Goal: Information Seeking & Learning: Learn about a topic

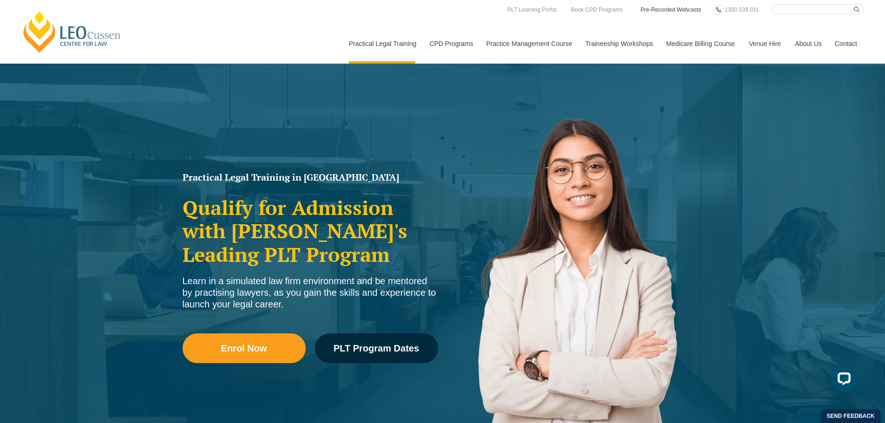
click at [662, 8] on link "Pre-Recorded Webcasts" at bounding box center [670, 10] width 63 height 10
click at [796, 7] on input "Search here" at bounding box center [818, 9] width 92 height 10
type input "medicare"
click at [854, 4] on button "submit" at bounding box center [859, 9] width 10 height 10
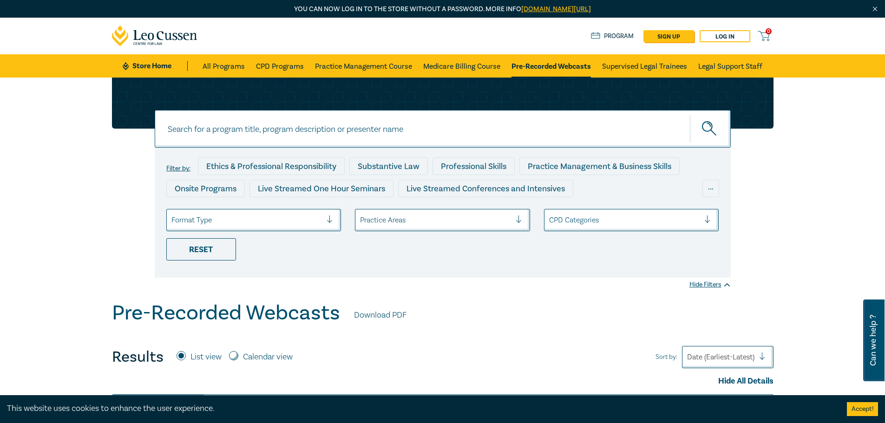
click at [234, 356] on input "Calendar view" at bounding box center [233, 355] width 9 height 9
radio input "true"
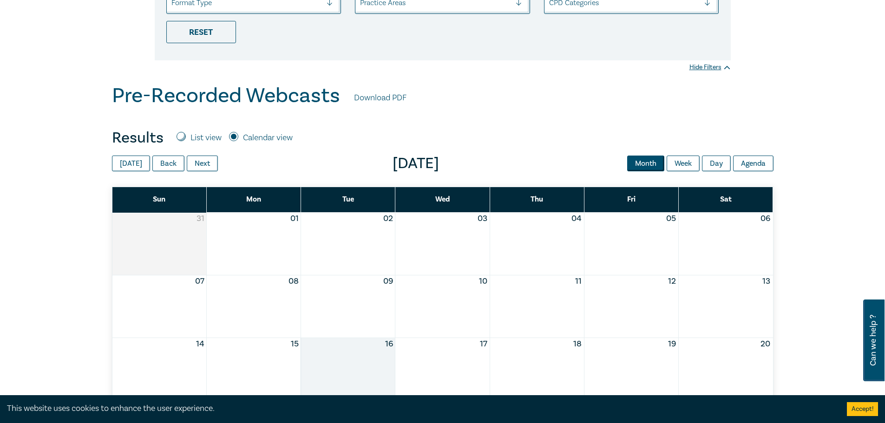
scroll to position [232, 0]
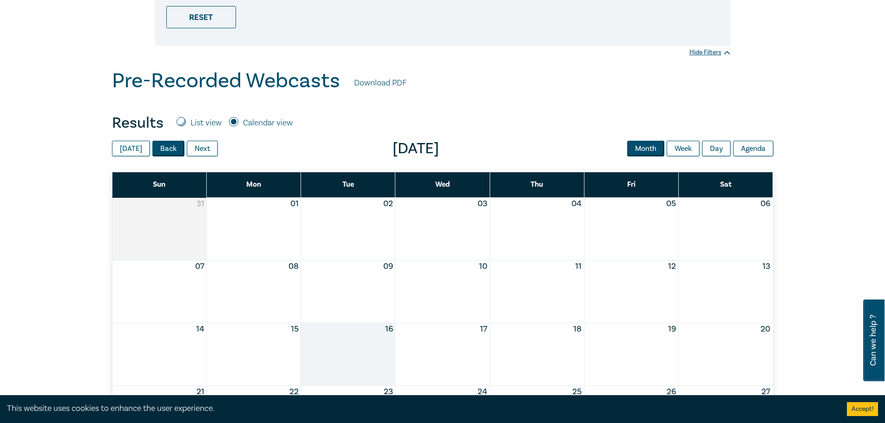
click at [161, 146] on button "Back" at bounding box center [168, 149] width 32 height 16
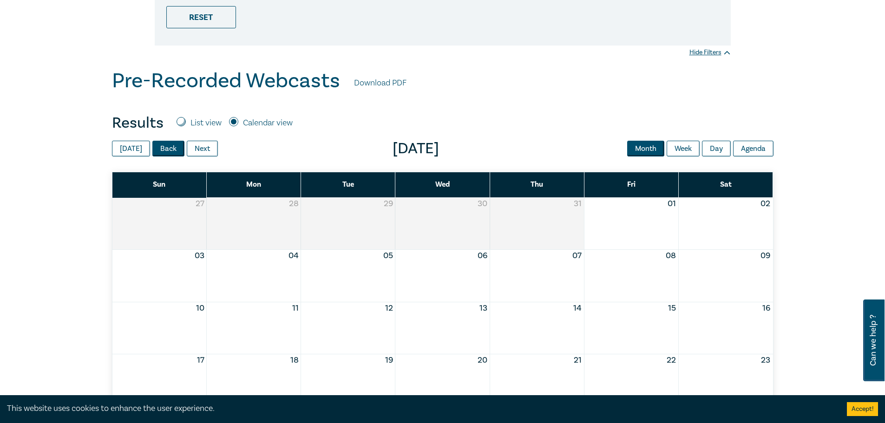
click at [161, 146] on button "Back" at bounding box center [168, 149] width 32 height 16
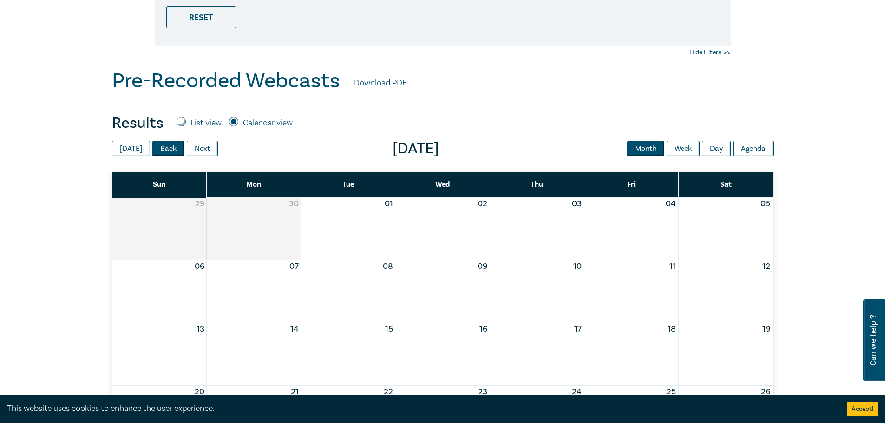
click at [161, 146] on button "Back" at bounding box center [168, 149] width 32 height 16
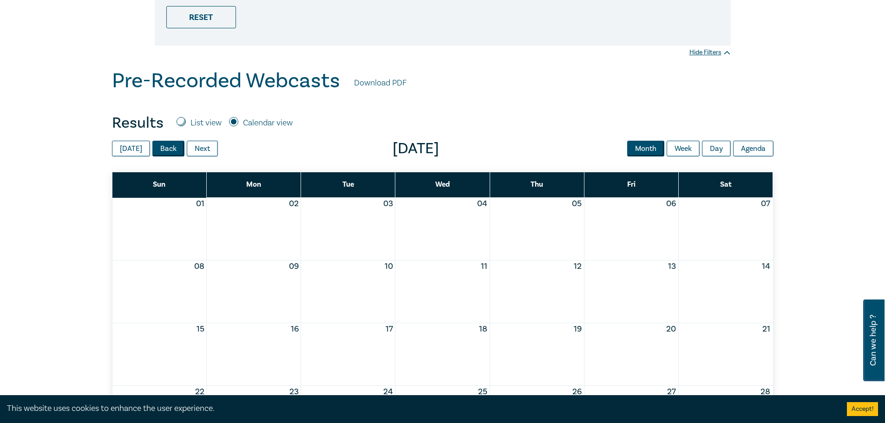
click at [161, 146] on button "Back" at bounding box center [168, 149] width 32 height 16
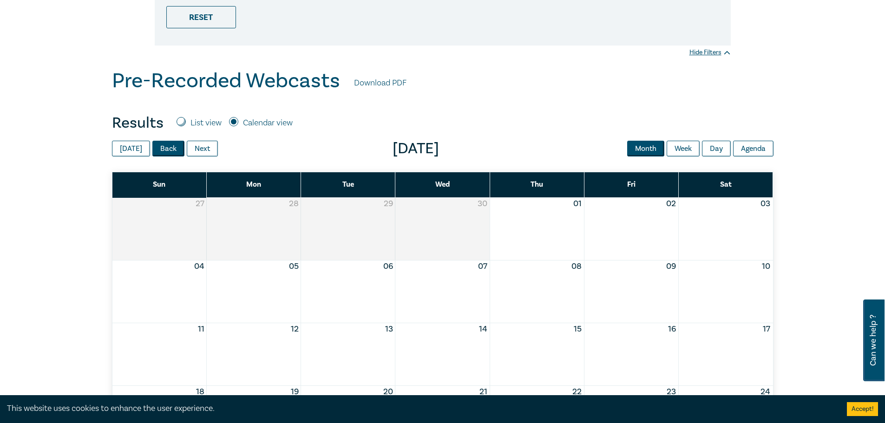
click at [161, 146] on button "Back" at bounding box center [168, 149] width 32 height 16
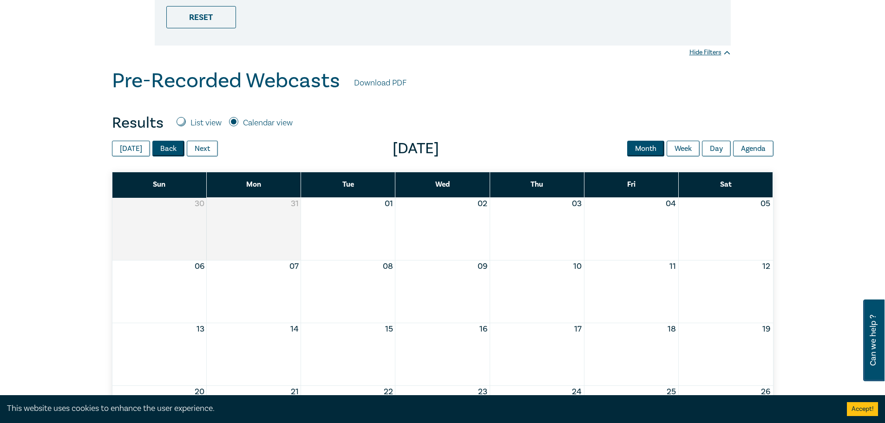
click at [161, 146] on button "Back" at bounding box center [168, 149] width 32 height 16
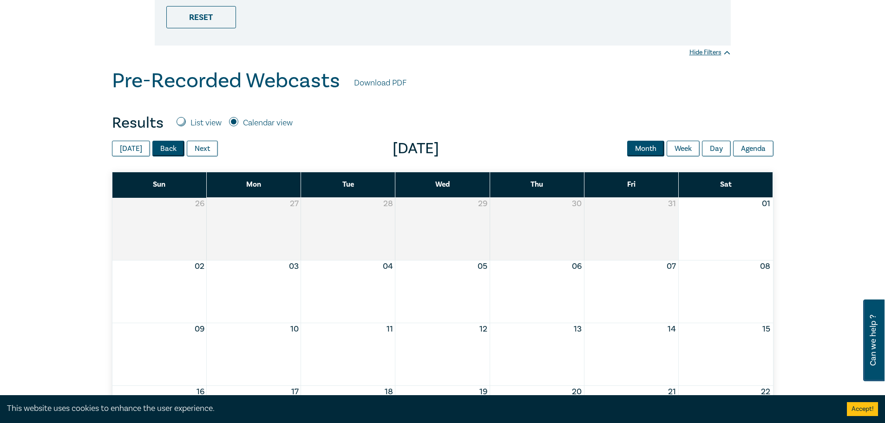
click at [161, 146] on button "Back" at bounding box center [168, 149] width 32 height 16
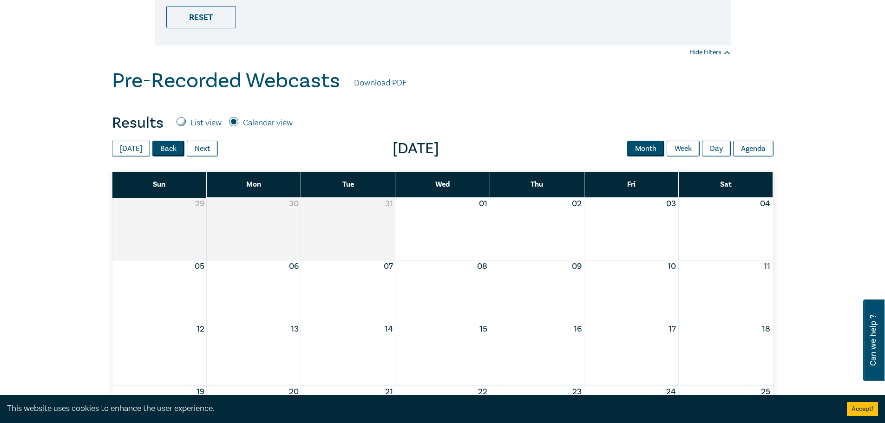
click at [161, 146] on button "Back" at bounding box center [168, 149] width 32 height 16
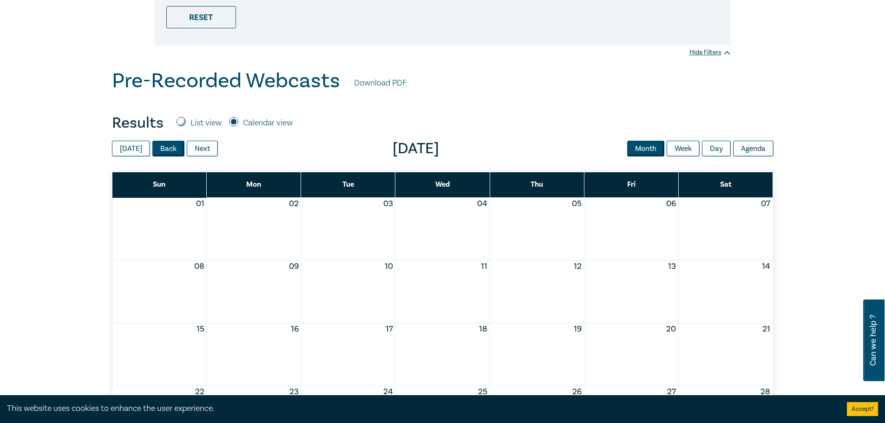
click at [161, 146] on button "Back" at bounding box center [168, 149] width 32 height 16
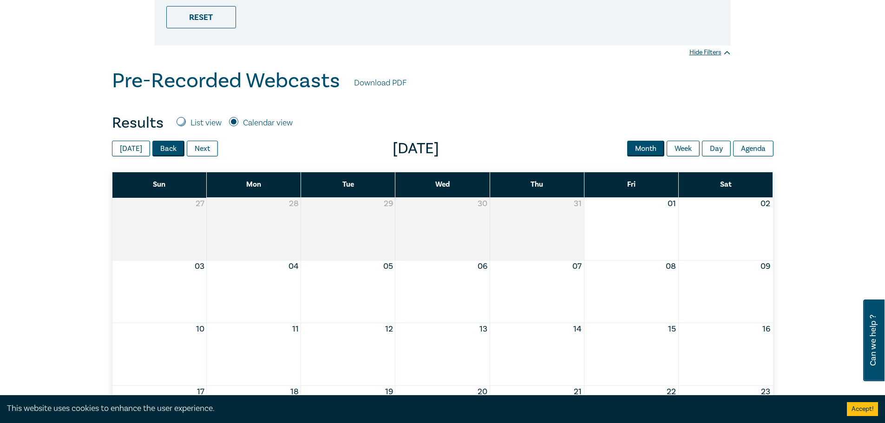
click at [161, 146] on button "Back" at bounding box center [168, 149] width 32 height 16
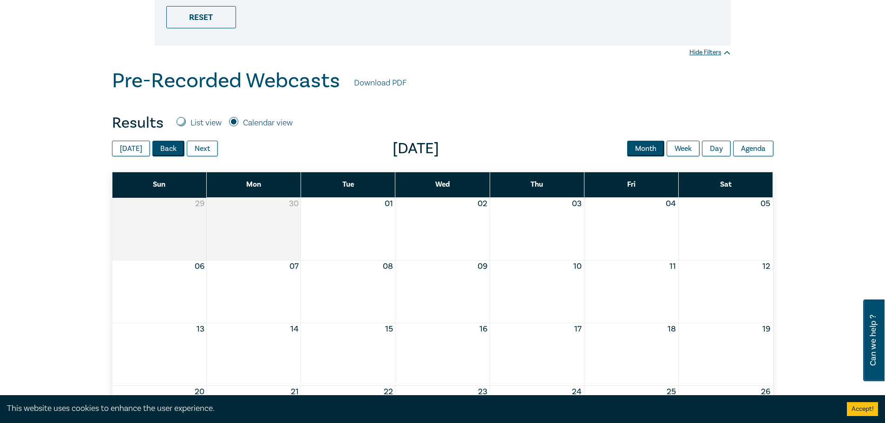
click at [161, 146] on button "Back" at bounding box center [168, 149] width 32 height 16
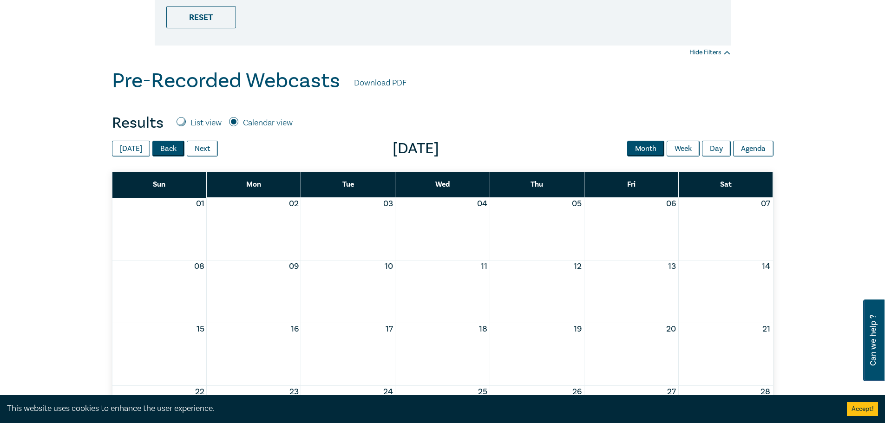
click at [161, 146] on button "Back" at bounding box center [168, 149] width 32 height 16
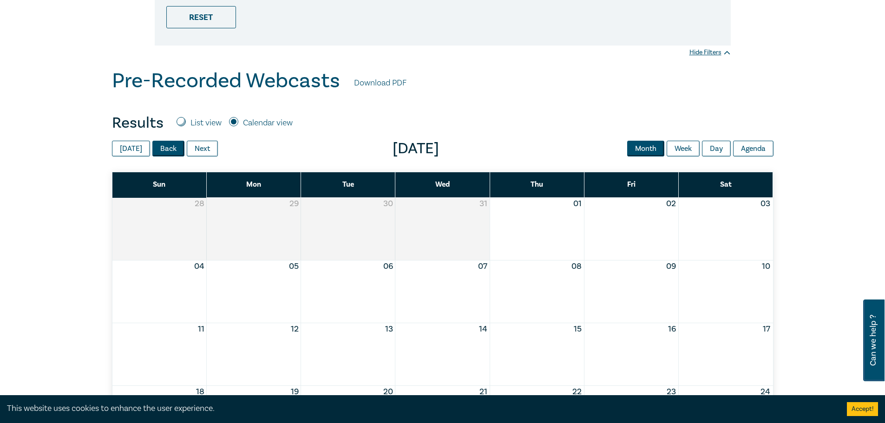
click at [161, 146] on button "Back" at bounding box center [168, 149] width 32 height 16
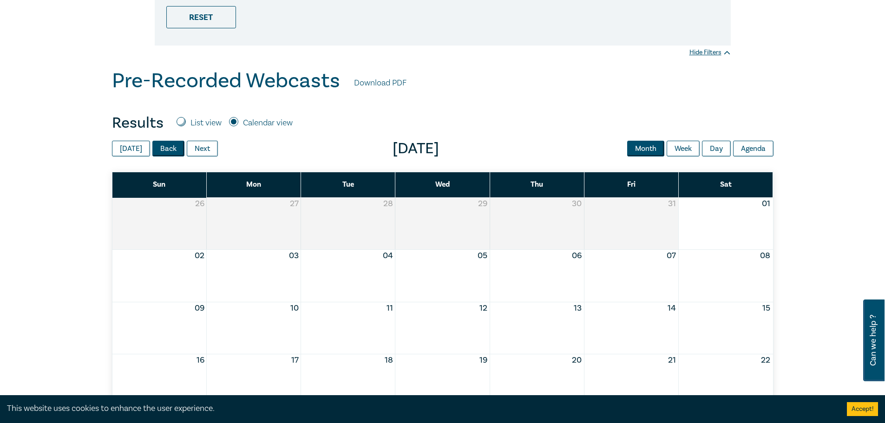
click at [161, 146] on button "Back" at bounding box center [168, 149] width 32 height 16
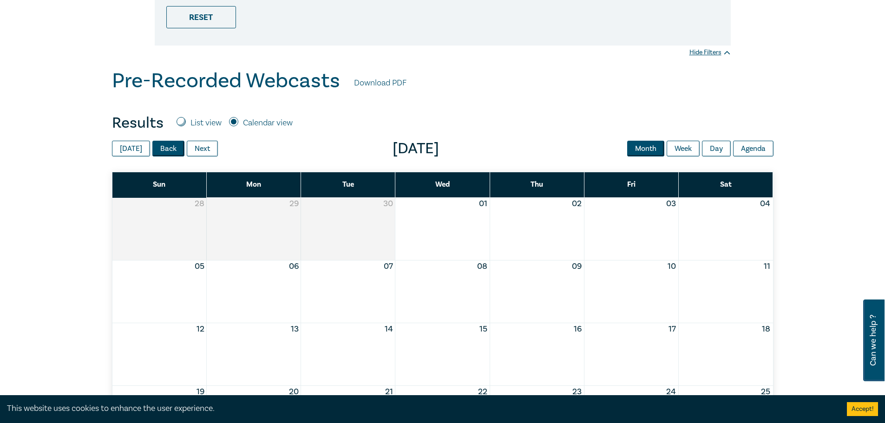
click at [161, 146] on button "Back" at bounding box center [168, 149] width 32 height 16
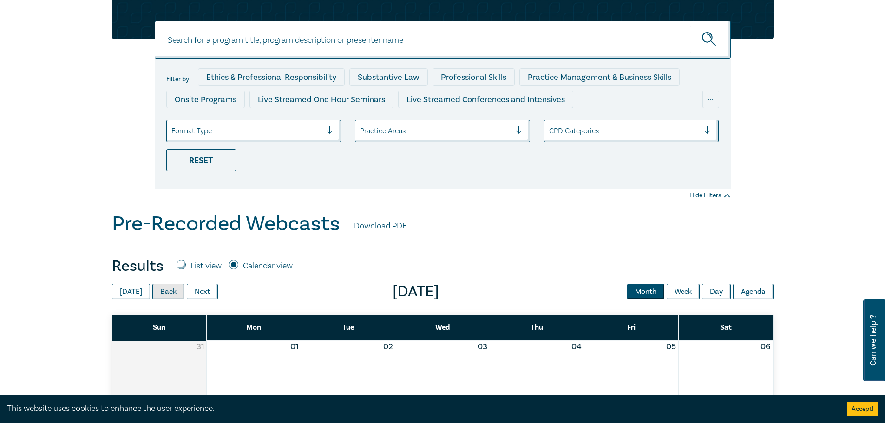
scroll to position [0, 0]
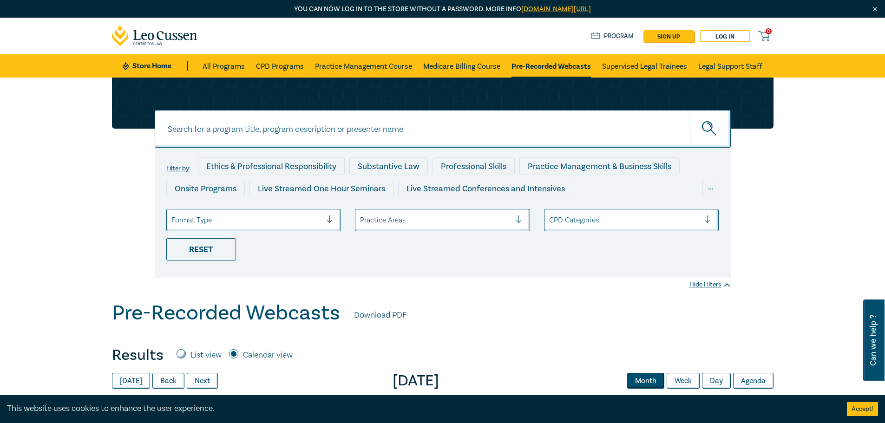
click at [422, 127] on input at bounding box center [443, 129] width 576 height 38
click at [690, 115] on button "submit" at bounding box center [710, 129] width 41 height 28
click at [173, 129] on input "medicare" at bounding box center [443, 129] width 576 height 38
type input "Medicare"
click at [690, 115] on button "submit" at bounding box center [710, 129] width 41 height 28
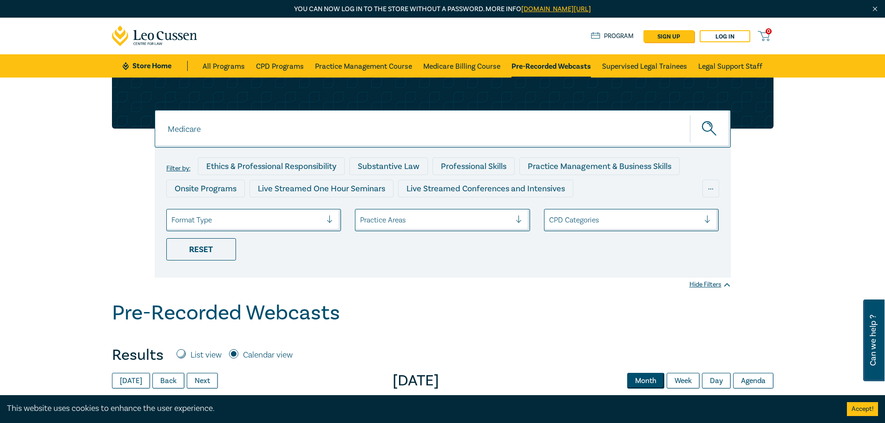
click at [211, 130] on input "Medicare" at bounding box center [443, 129] width 576 height 38
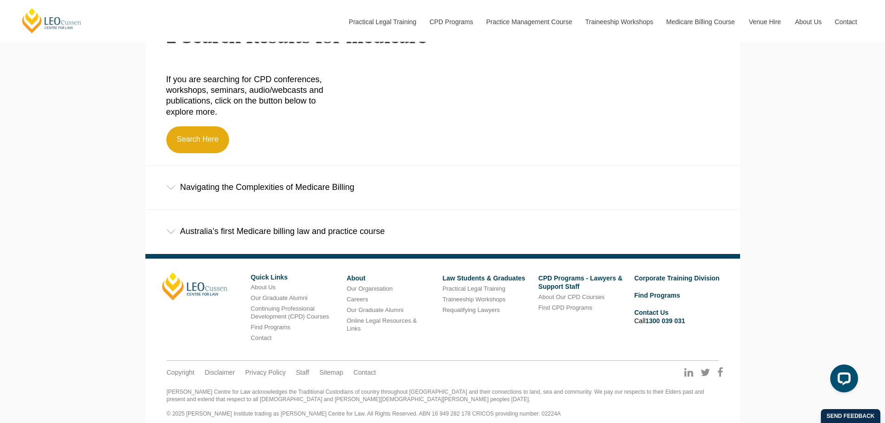
scroll to position [344, 0]
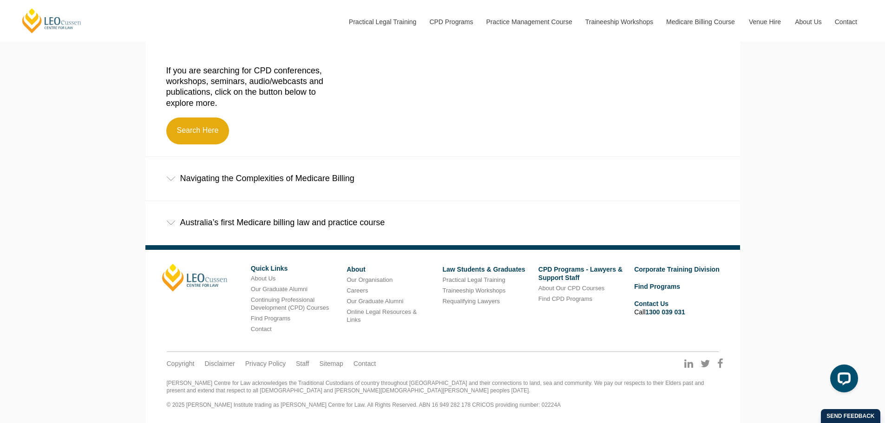
click at [206, 178] on div "Navigating the Complexities of Medicare Billing" at bounding box center [442, 178] width 594 height 43
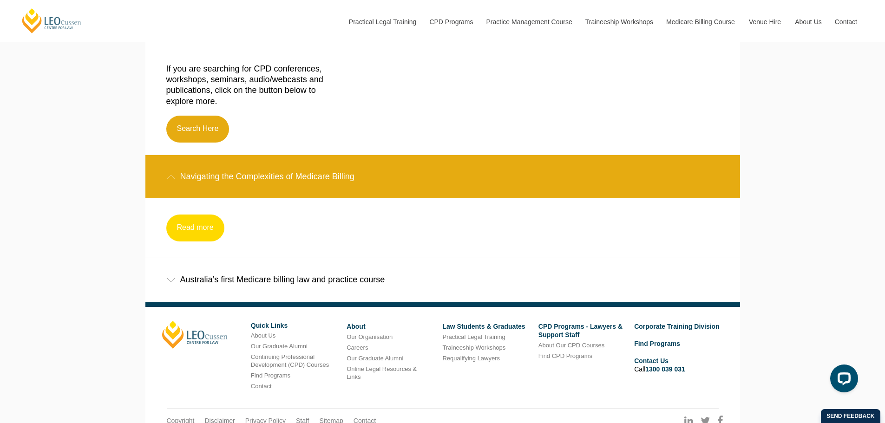
click at [186, 229] on link "Read more" at bounding box center [195, 228] width 58 height 27
